Goal: Contribute content

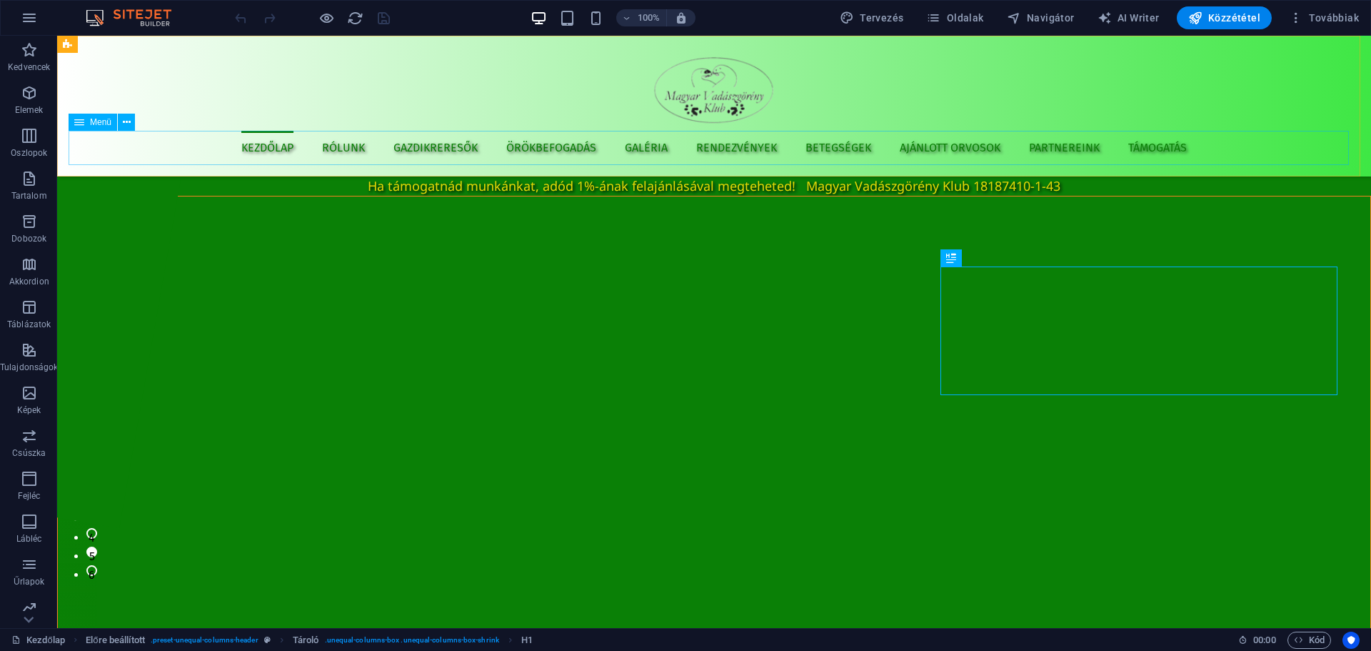
click at [450, 144] on nav "Kezdőlap Rólunk Gazdikreresők Örökbefogadás Galéria Rendezvények Betegségek Ajá…" at bounding box center [714, 148] width 1291 height 34
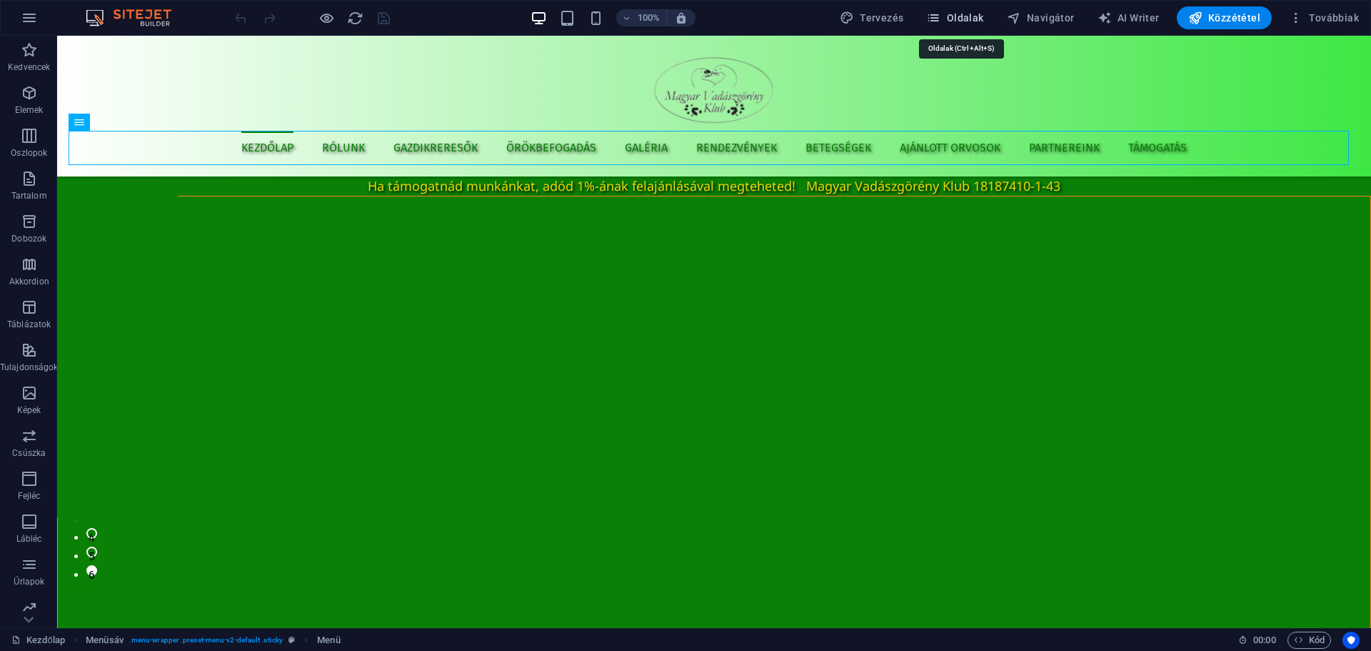
click at [950, 21] on span "Oldalak" at bounding box center [954, 18] width 57 height 14
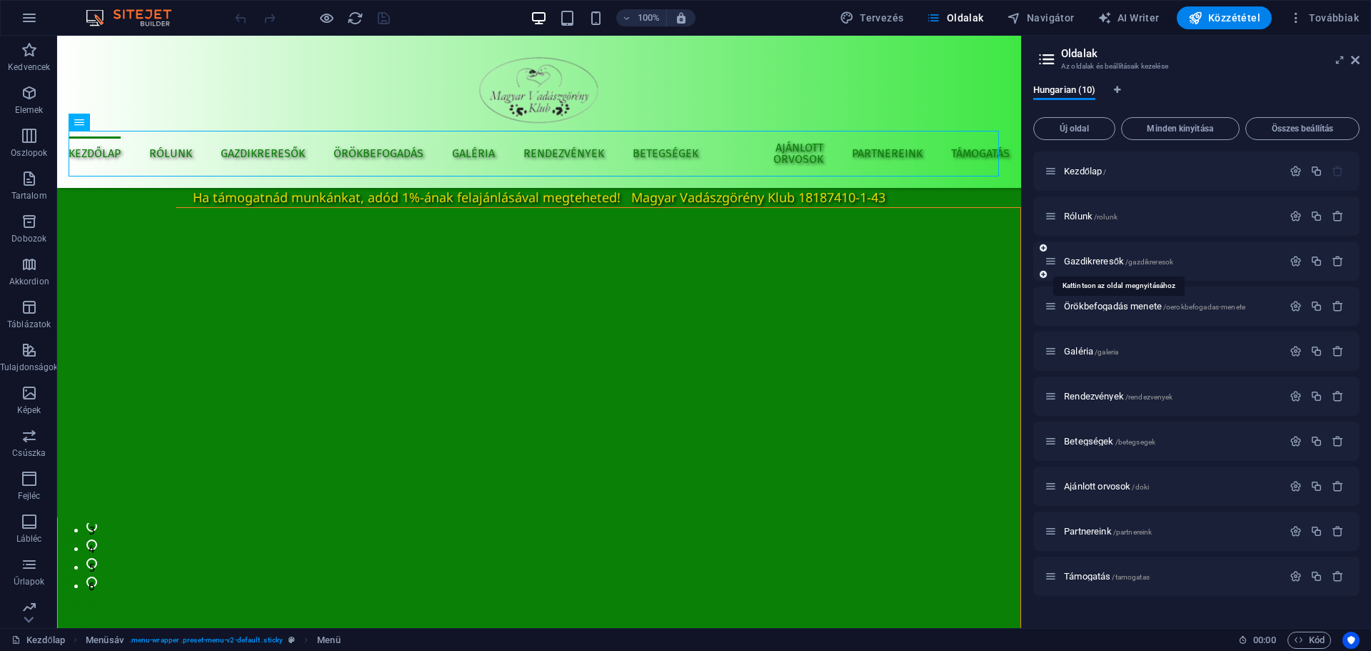
click at [1107, 264] on span "Gazdikreresők /gazdikreresok" at bounding box center [1118, 261] width 109 height 11
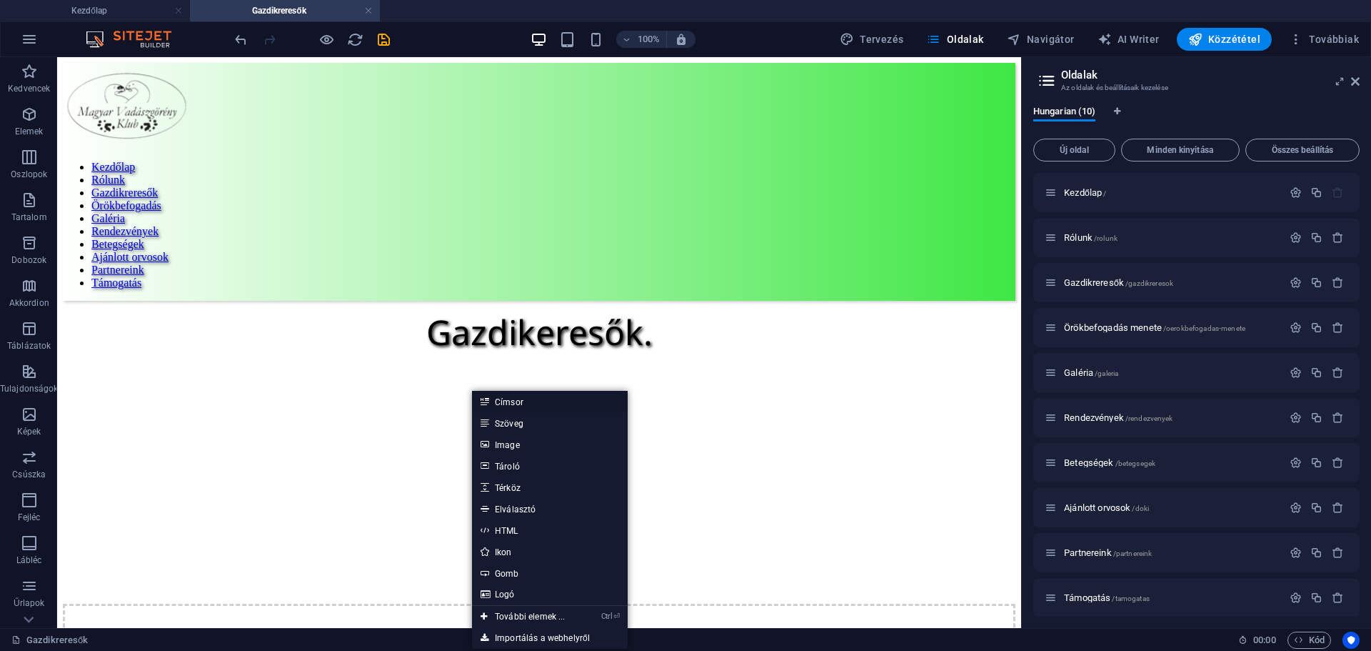
click at [533, 403] on link "Címsor" at bounding box center [550, 401] width 156 height 21
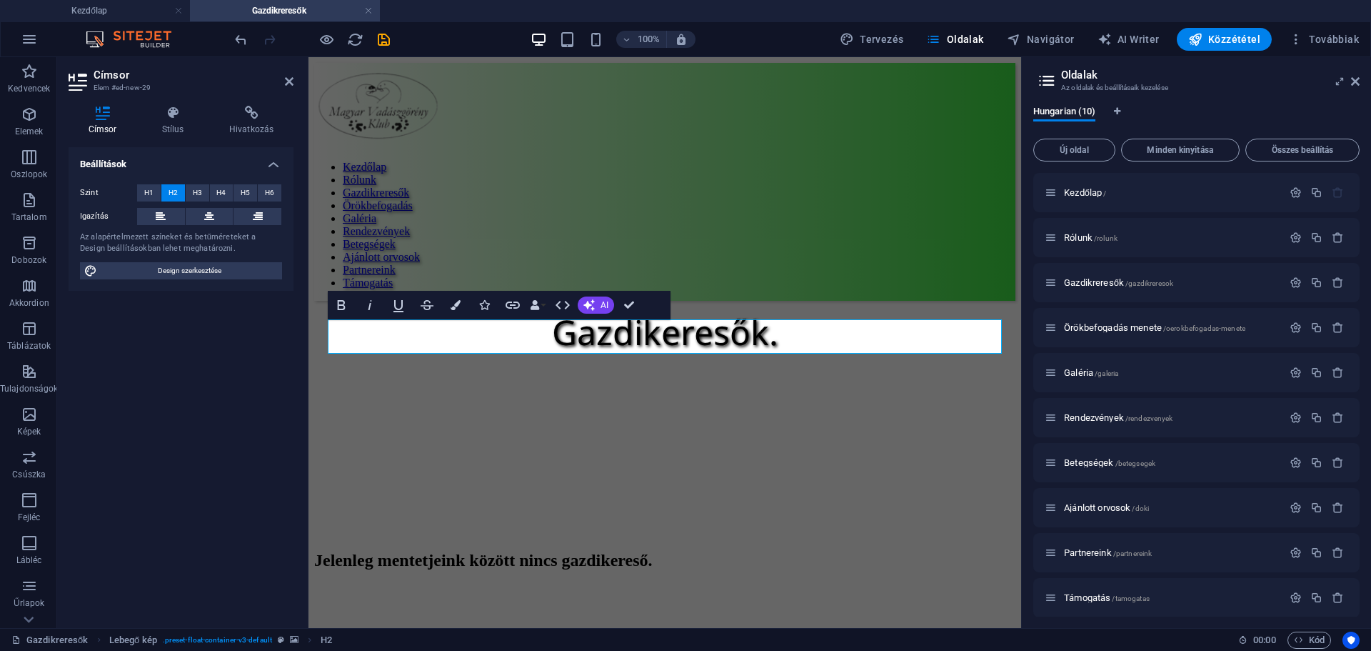
click at [763, 388] on figure at bounding box center [664, 388] width 701 height 0
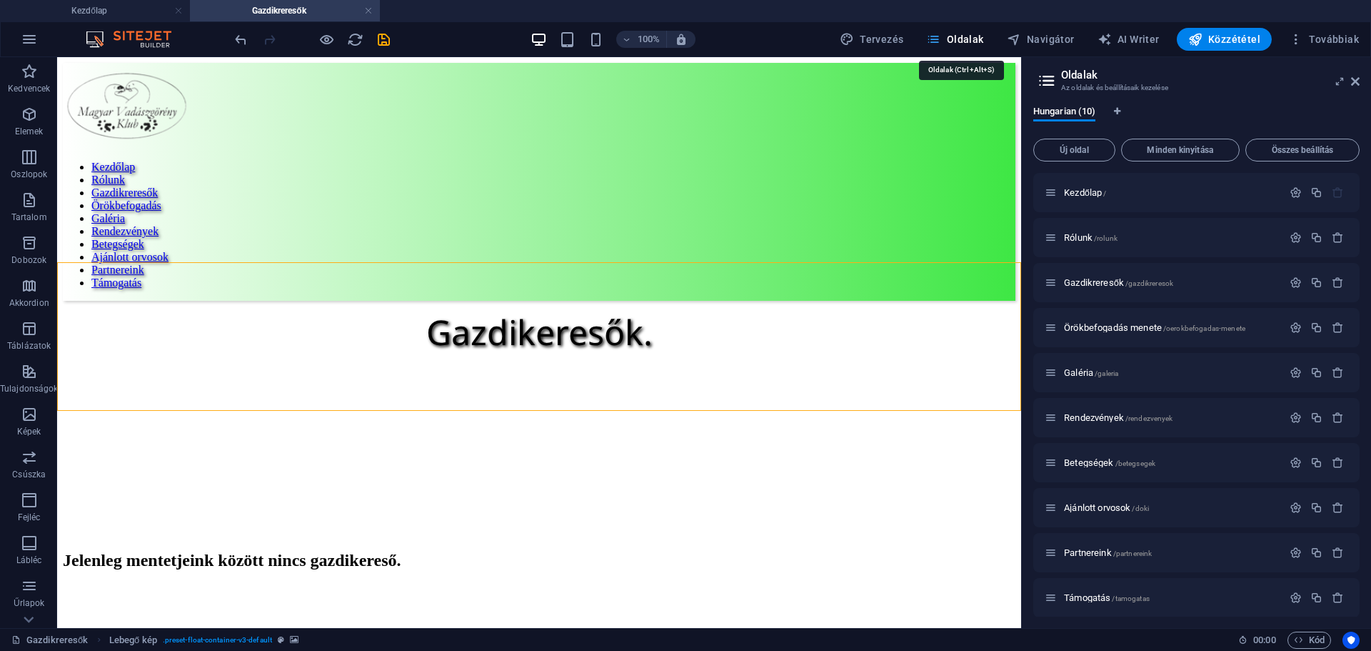
click at [940, 41] on icon "button" at bounding box center [933, 39] width 14 height 14
click at [1106, 419] on span "Rendezvények /rendezvenyek" at bounding box center [1118, 417] width 109 height 11
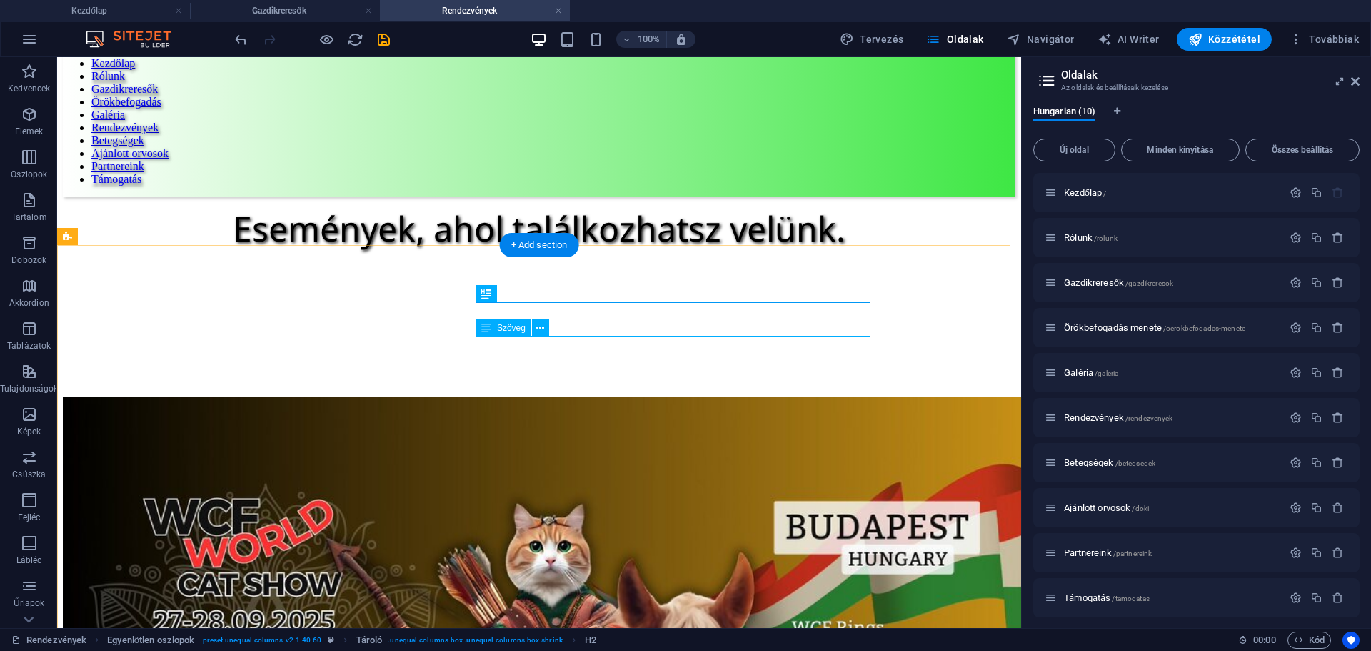
scroll to position [143, 0]
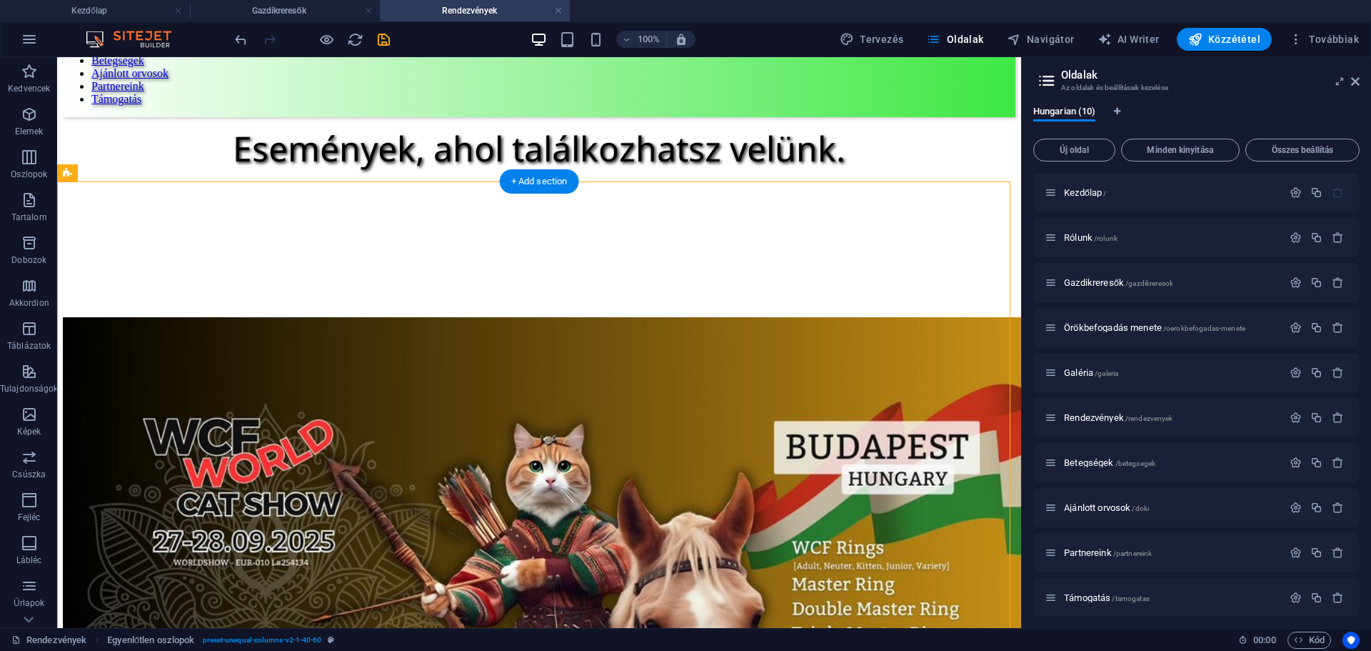
drag, startPoint x: 168, startPoint y: 288, endPoint x: 834, endPoint y: 618, distance: 743.8
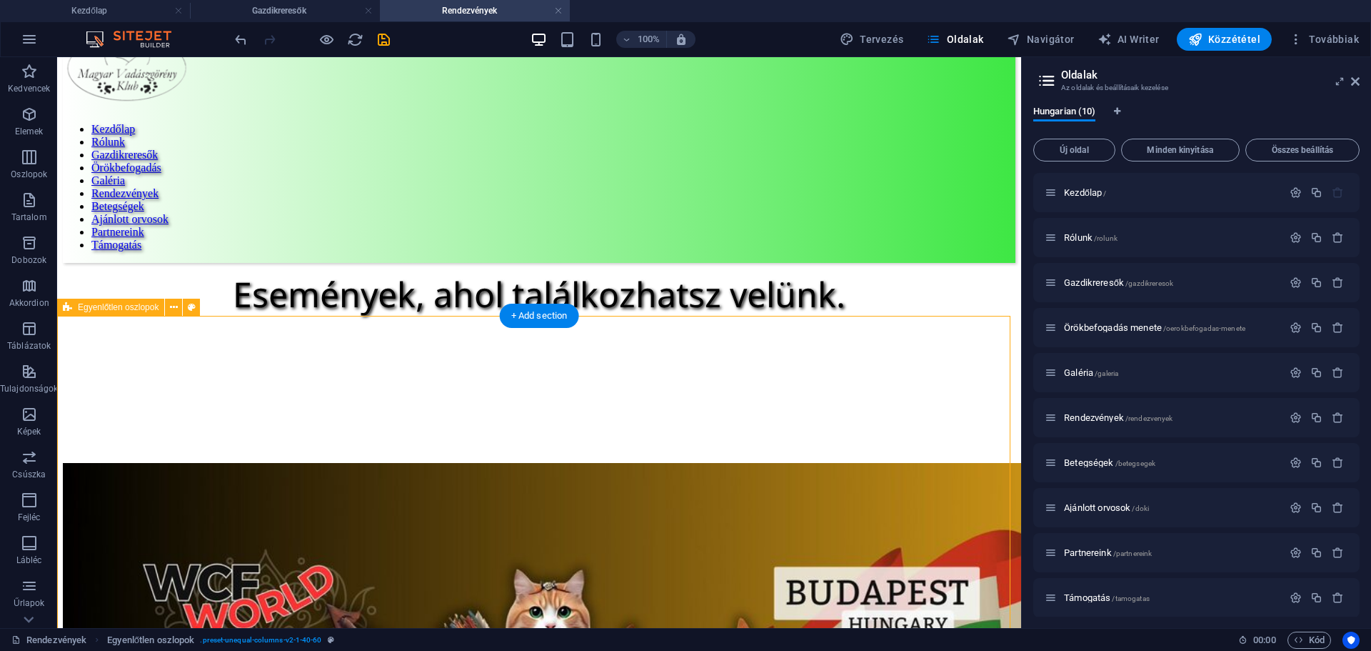
scroll to position [0, 0]
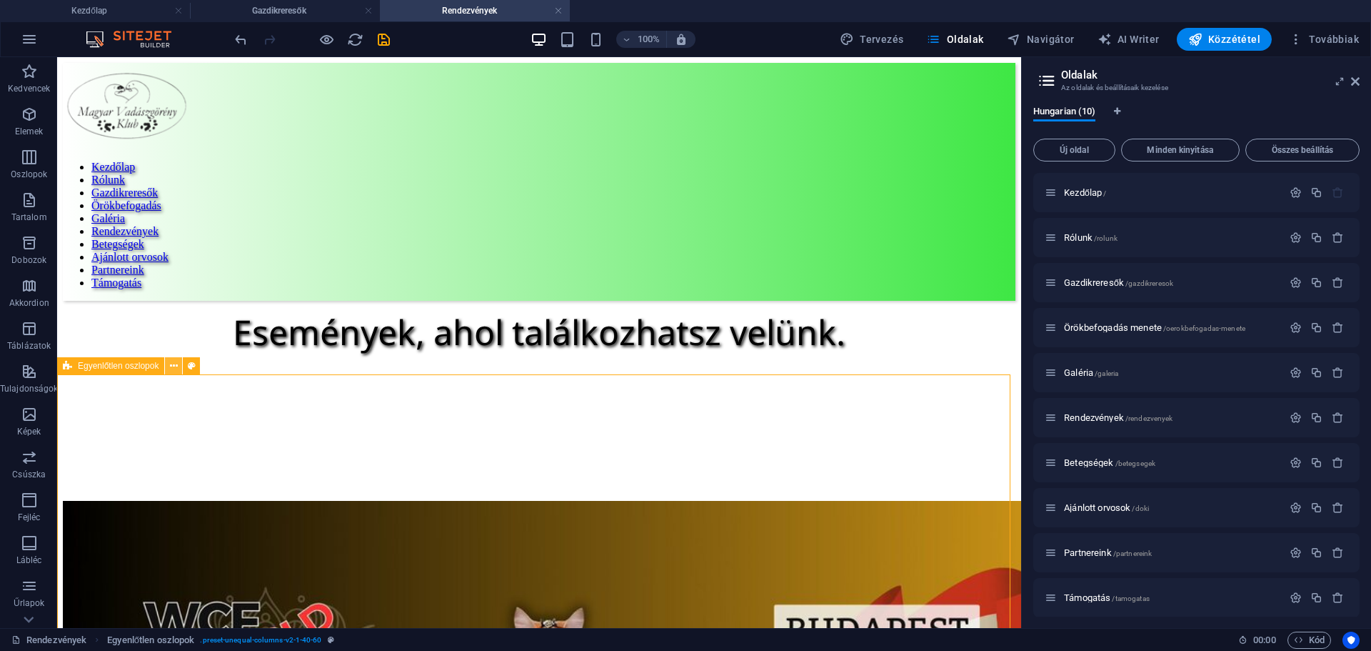
click at [177, 367] on icon at bounding box center [174, 365] width 8 height 15
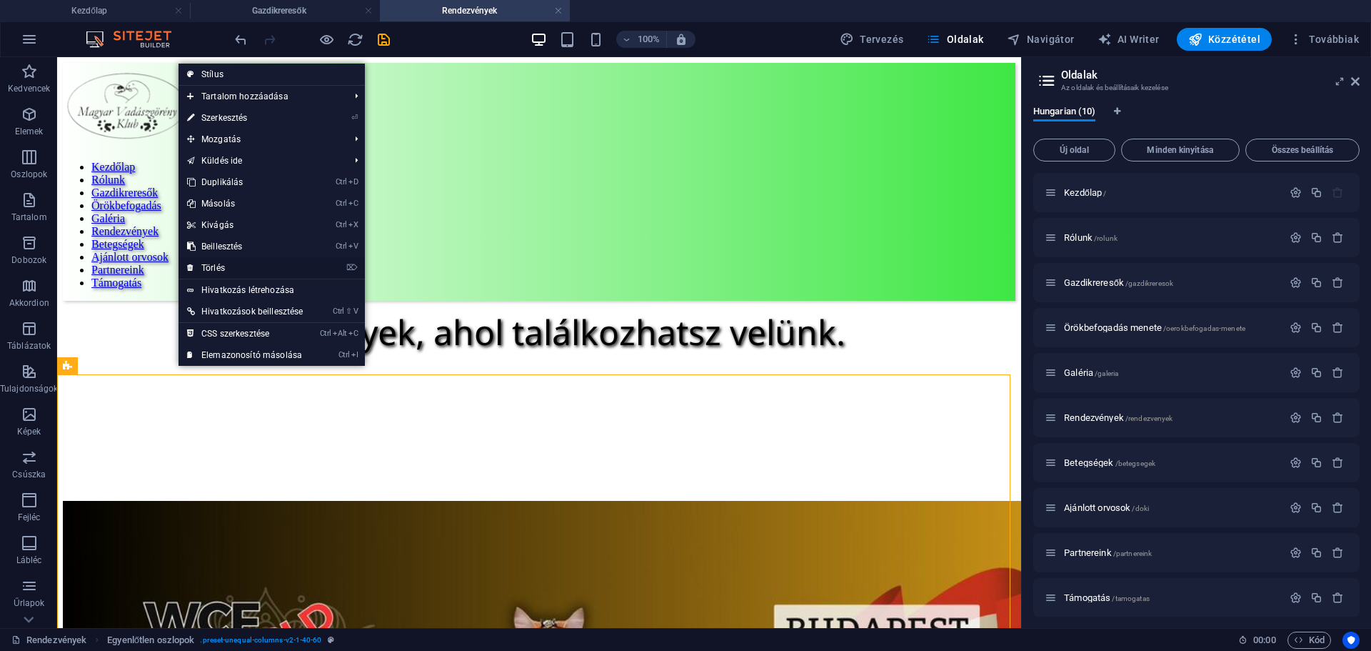
click at [225, 262] on link "⌦ Törlés" at bounding box center [245, 267] width 133 height 21
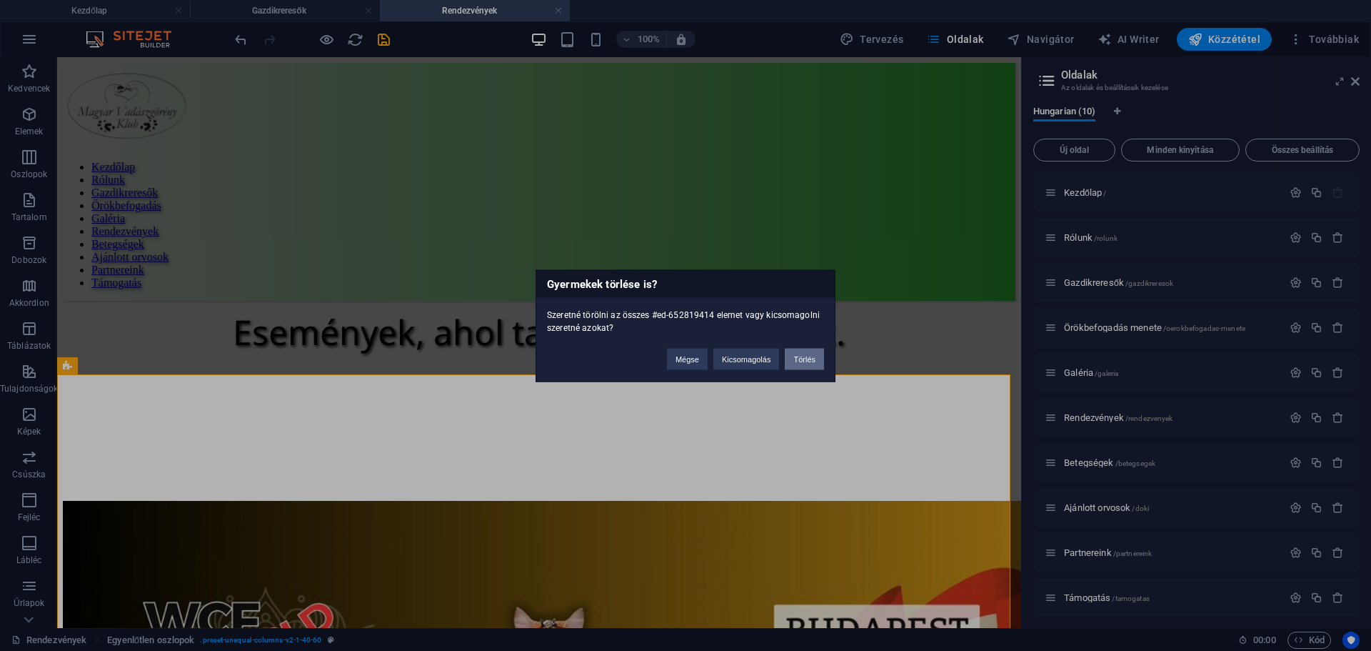
click at [801, 357] on button "Törlés" at bounding box center [804, 358] width 39 height 21
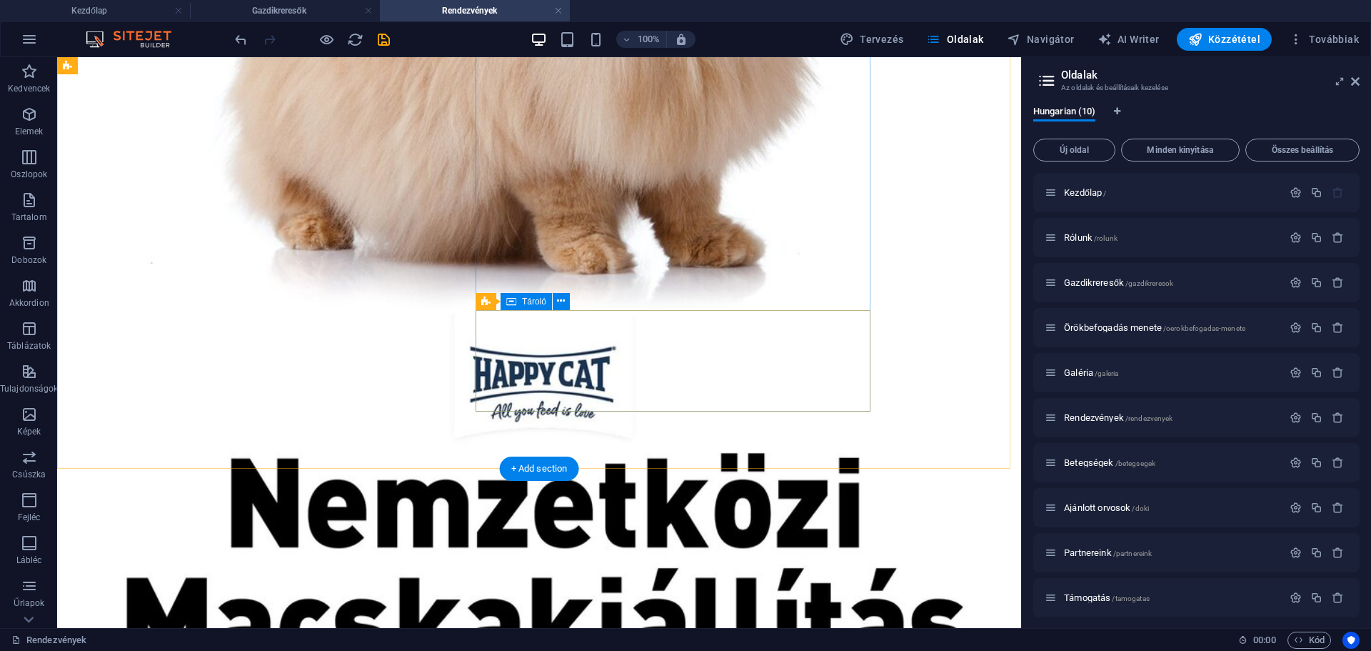
scroll to position [857, 0]
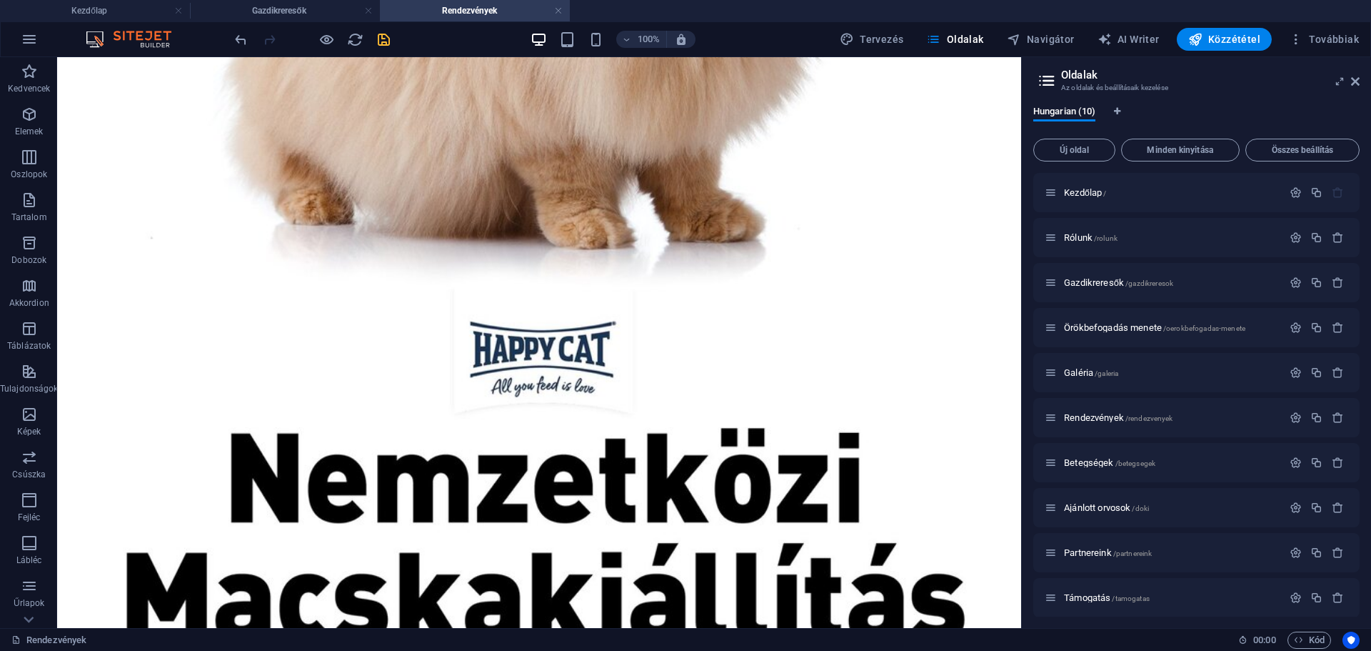
click at [381, 42] on icon "save" at bounding box center [384, 39] width 16 height 16
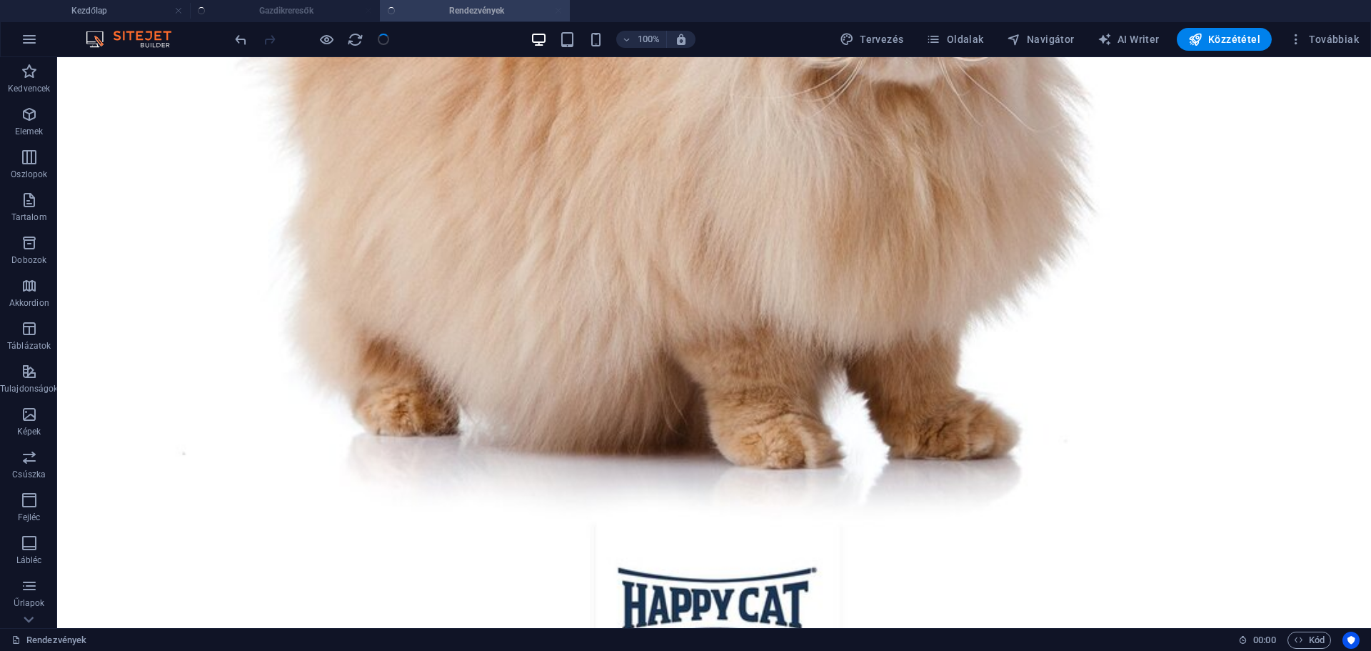
scroll to position [845, 0]
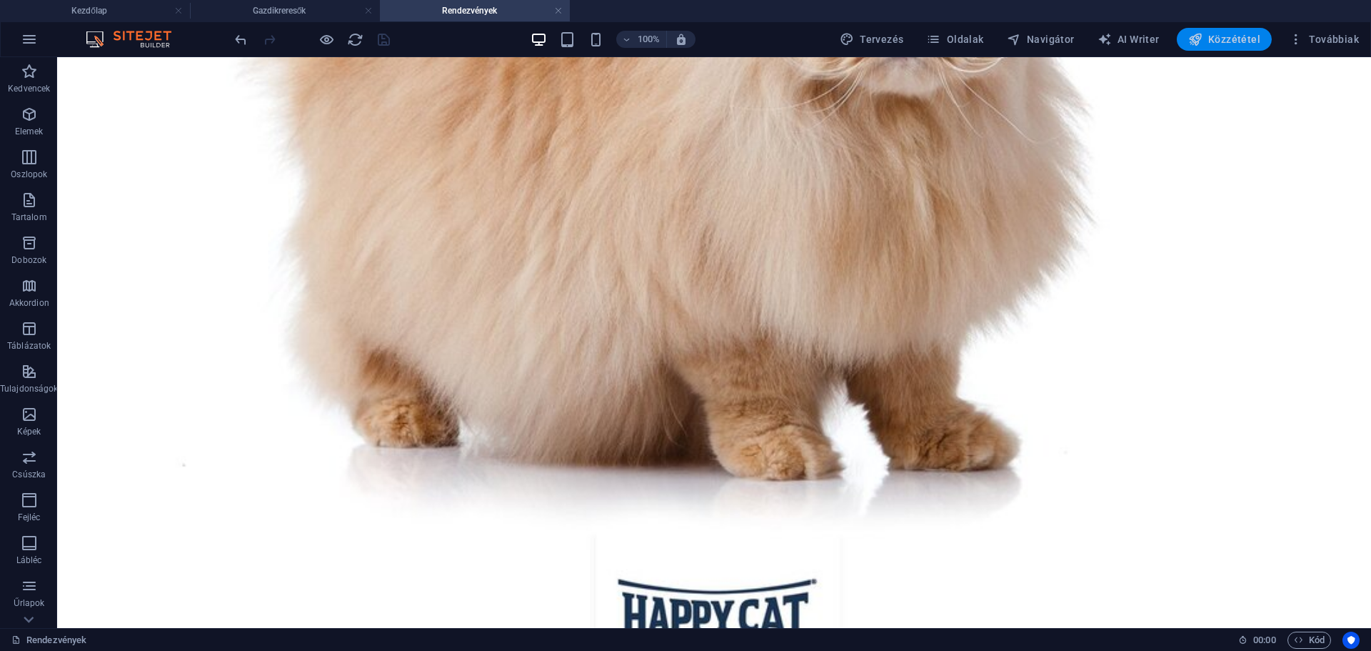
click at [1252, 41] on span "Közzététel" at bounding box center [1224, 39] width 72 height 14
